Goal: Information Seeking & Learning: Learn about a topic

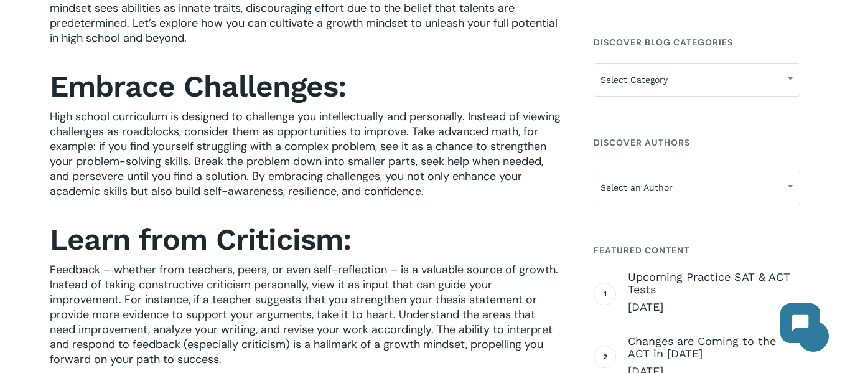
click at [424, 226] on h2 "Learn from Criticism:" at bounding box center [307, 239] width 514 height 36
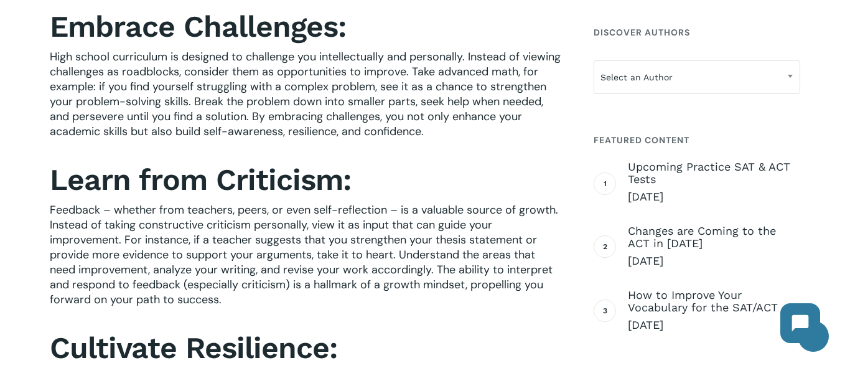
scroll to position [537, 0]
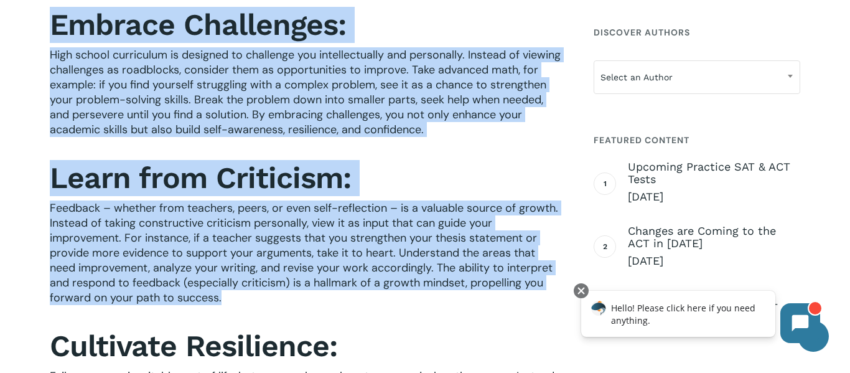
drag, startPoint x: 44, startPoint y: 23, endPoint x: 332, endPoint y: 303, distance: 402.1
copy div "Loremip Dolorsitam: Cons adipis elitseddoe te incididu ut laboreetd mag aliquae…"
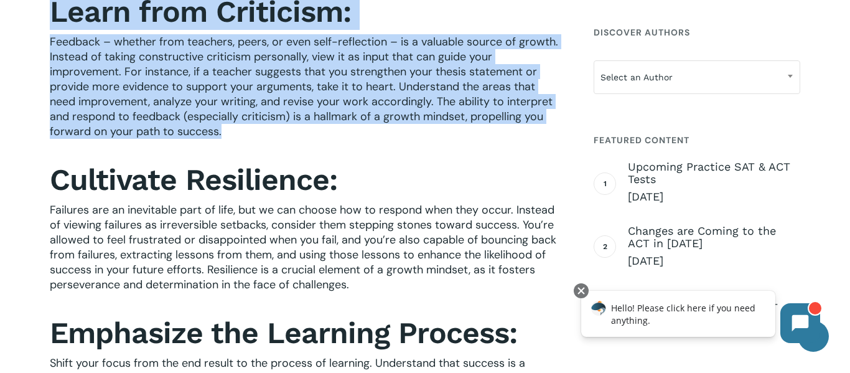
scroll to position [706, 0]
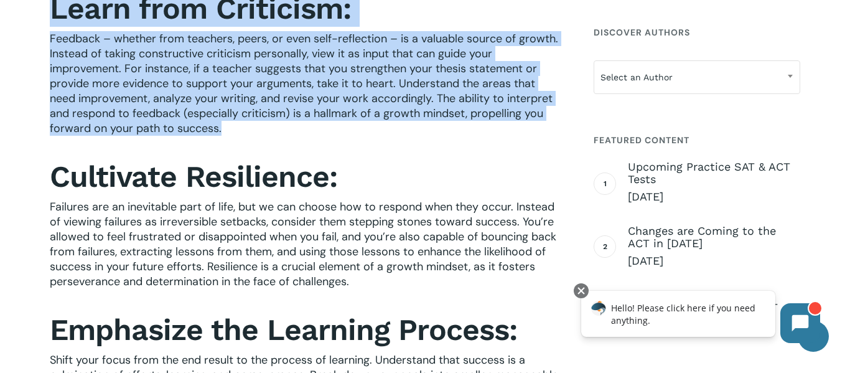
click at [57, 163] on b "Cultivate Resilience:" at bounding box center [193, 176] width 287 height 35
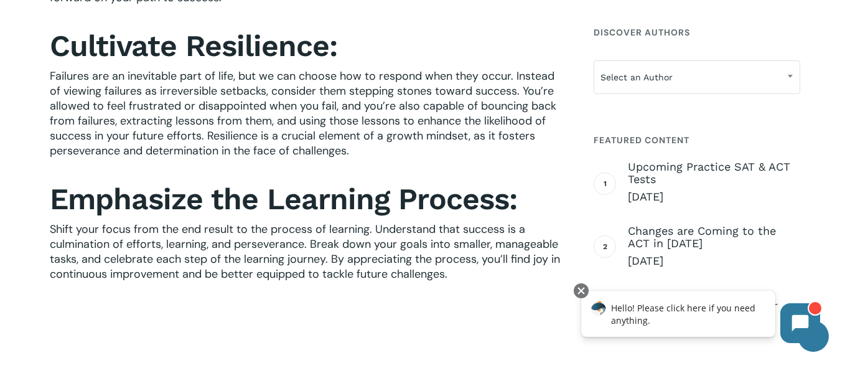
scroll to position [839, 0]
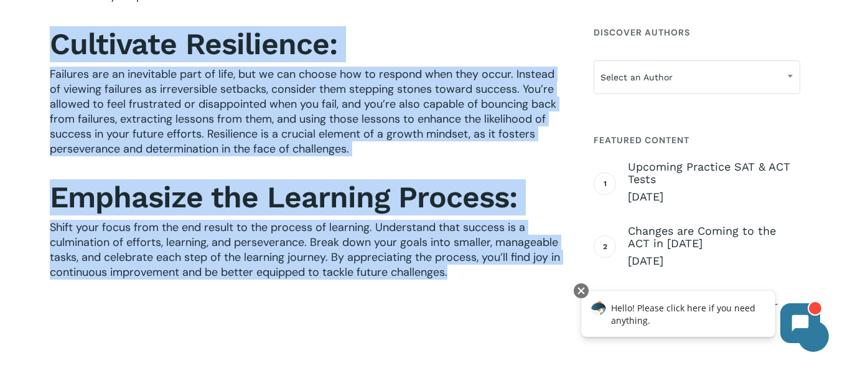
drag, startPoint x: 41, startPoint y: 38, endPoint x: 463, endPoint y: 271, distance: 482.0
copy div "Cultivate Resilience: Failures are an inevitable part of life, but we can choos…"
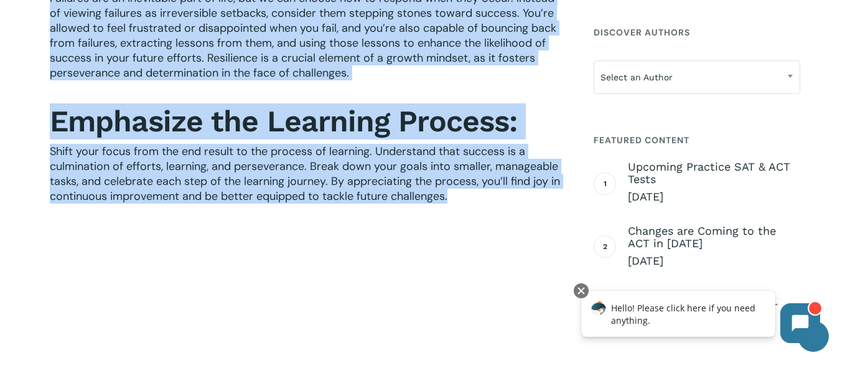
scroll to position [949, 0]
